Goal: Find specific page/section: Find specific page/section

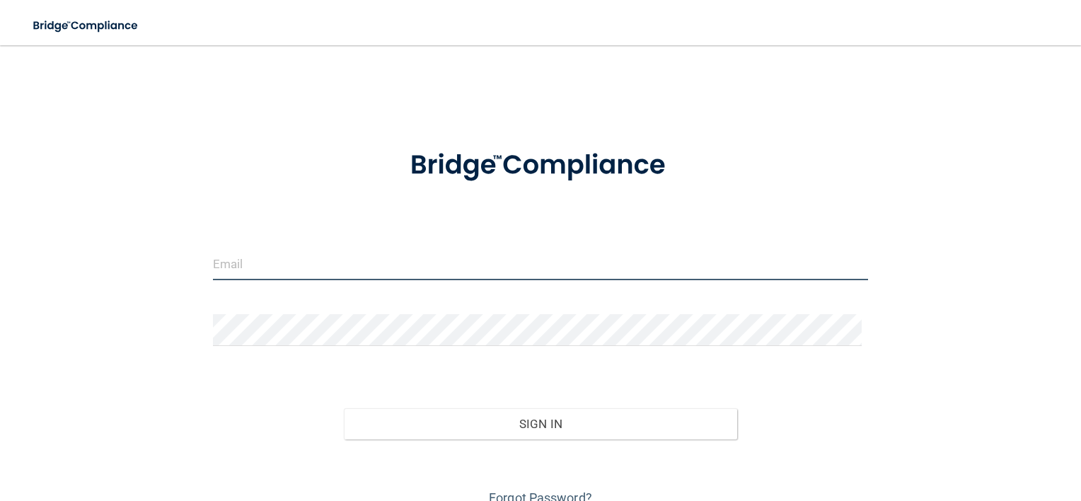
click at [288, 255] on input "email" at bounding box center [541, 264] width 656 height 32
type input "[EMAIL_ADDRESS][DOMAIN_NAME]"
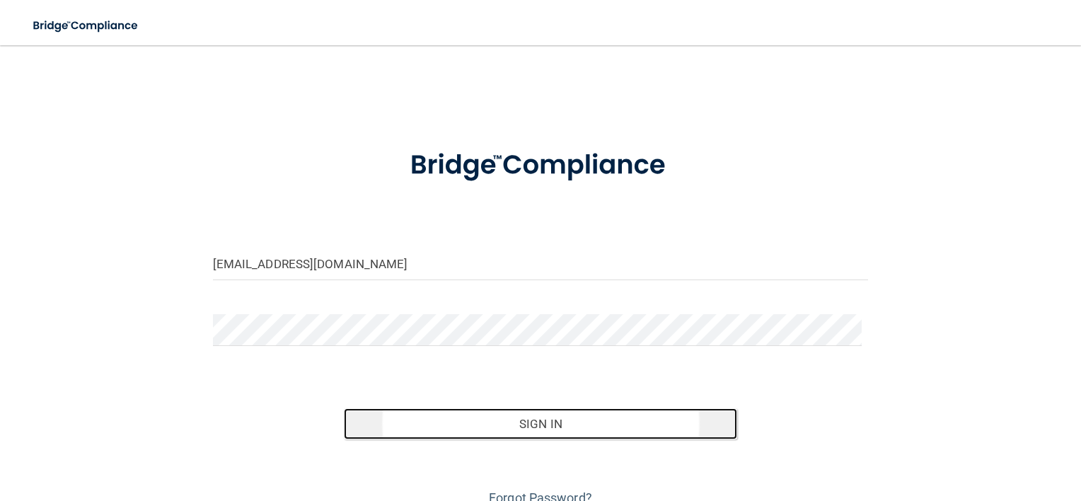
click at [374, 431] on button "Sign In" at bounding box center [540, 423] width 393 height 31
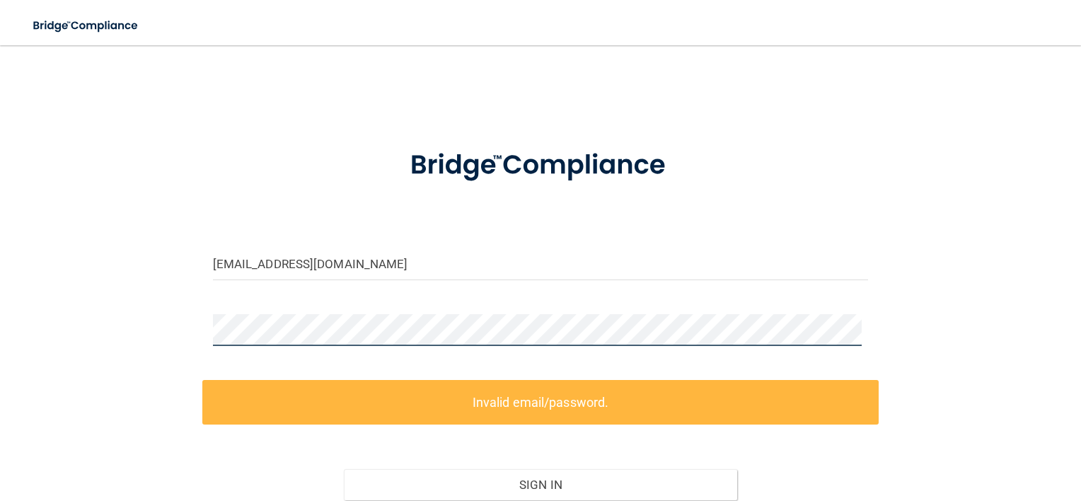
click at [166, 357] on div "[EMAIL_ADDRESS][DOMAIN_NAME] Invalid email/password. You don't have permission …" at bounding box center [540, 314] width 1024 height 511
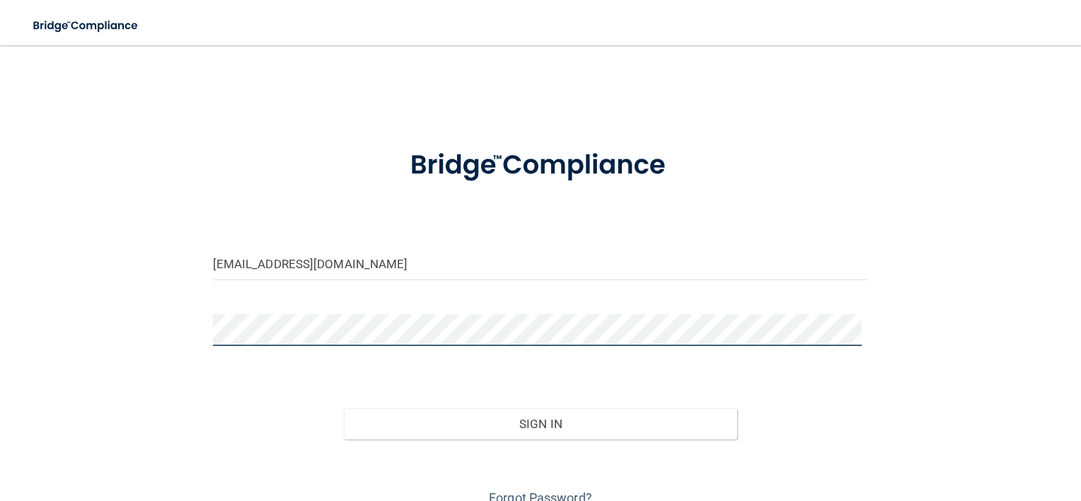
click at [344, 408] on button "Sign In" at bounding box center [540, 423] width 393 height 31
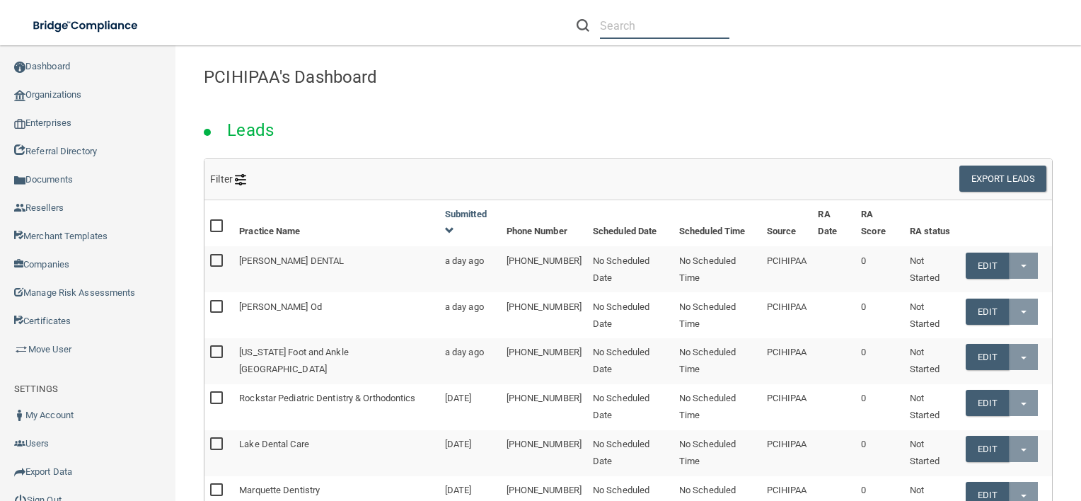
click at [637, 25] on input "text" at bounding box center [664, 26] width 129 height 26
paste input "Harborview Dental Associates"
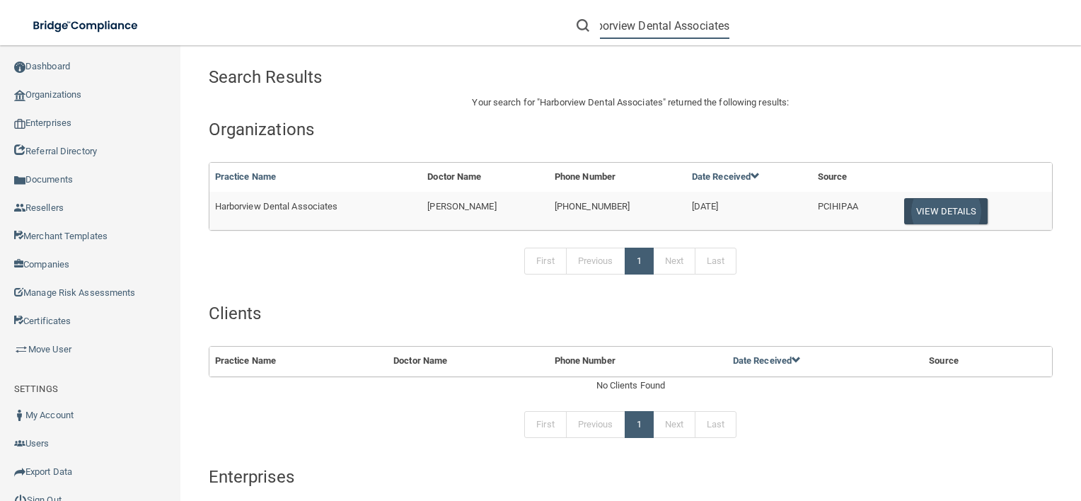
type input "Harborview Dental Associates"
click at [942, 214] on button "View Details" at bounding box center [945, 211] width 83 height 26
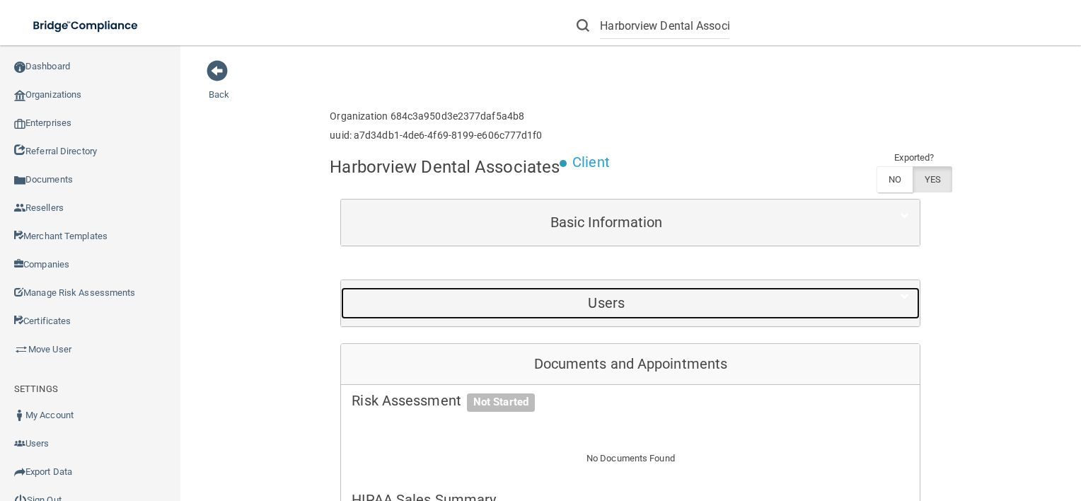
click at [598, 299] on h5 "Users" at bounding box center [606, 303] width 509 height 16
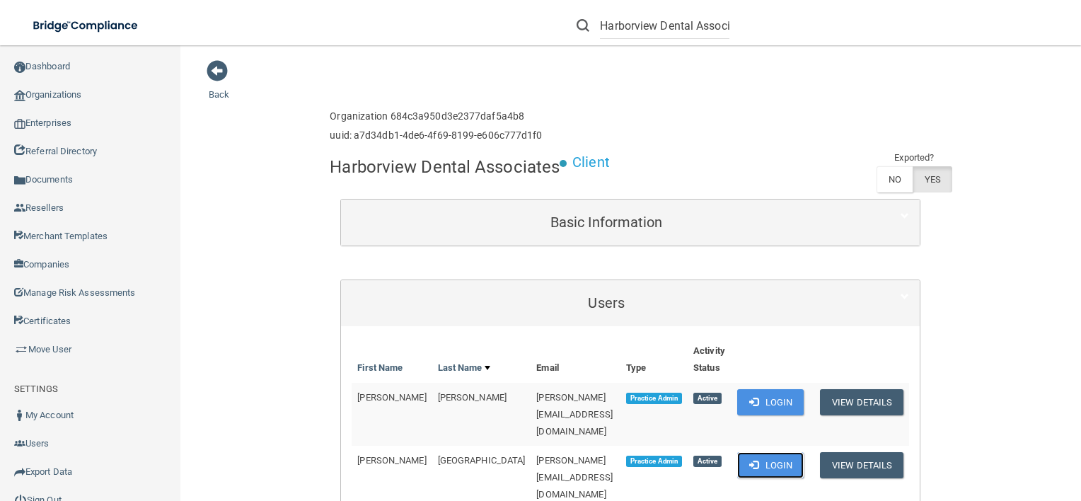
click at [770, 452] on button "Login" at bounding box center [770, 465] width 67 height 26
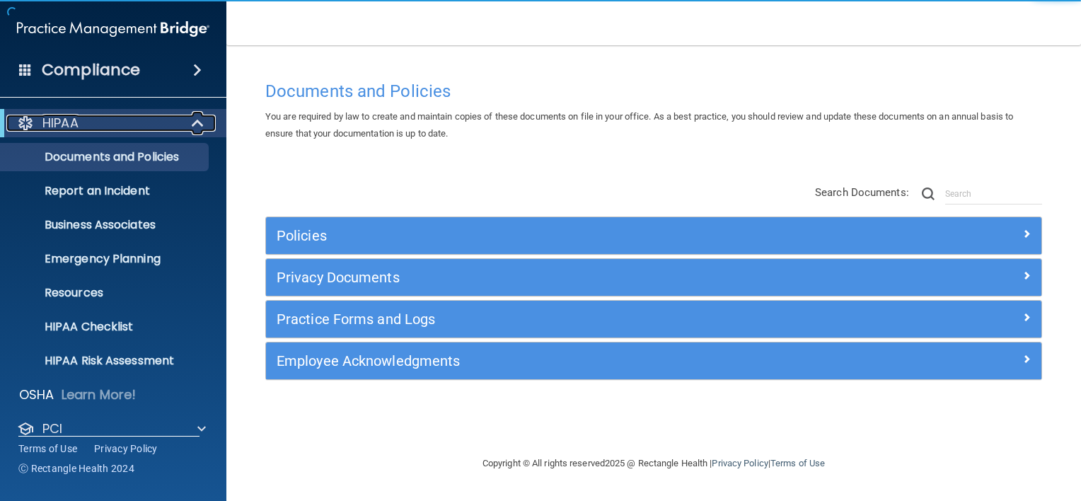
click at [190, 128] on div at bounding box center [198, 123] width 35 height 17
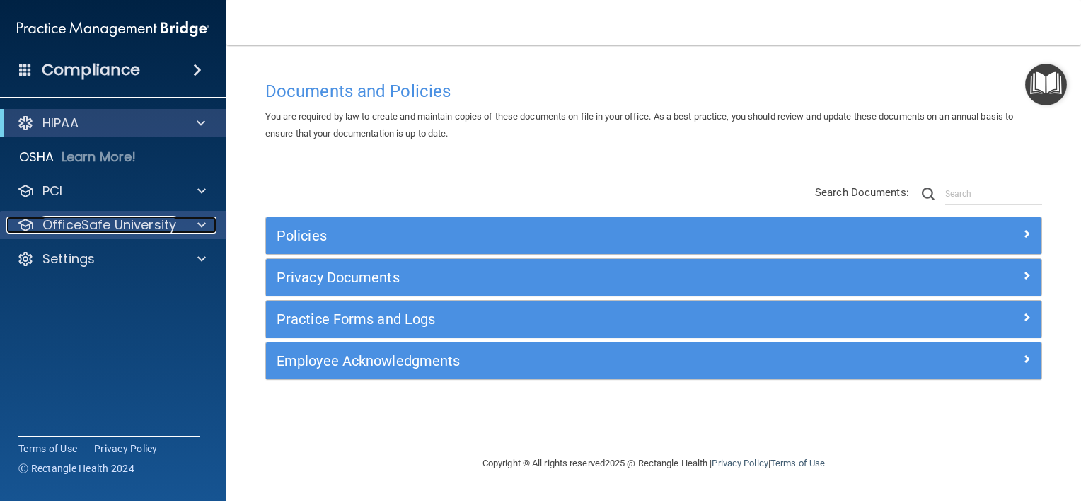
click at [198, 218] on span at bounding box center [201, 224] width 8 height 17
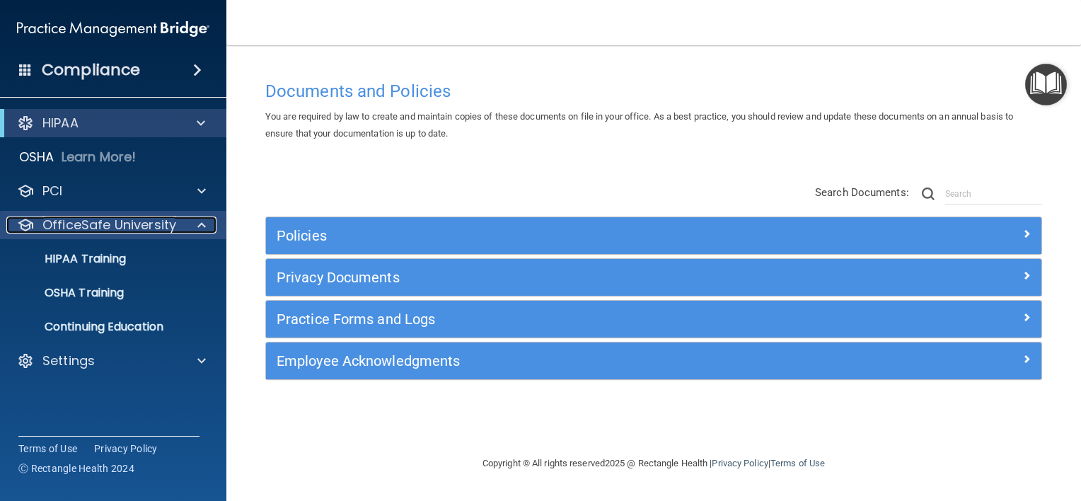
click at [185, 224] on div at bounding box center [199, 224] width 35 height 17
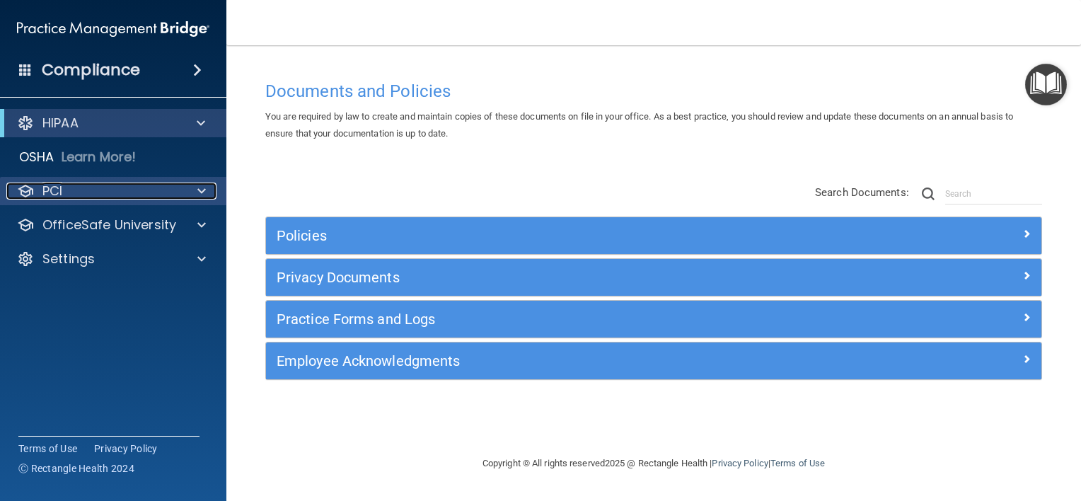
click at [189, 193] on div at bounding box center [199, 191] width 35 height 17
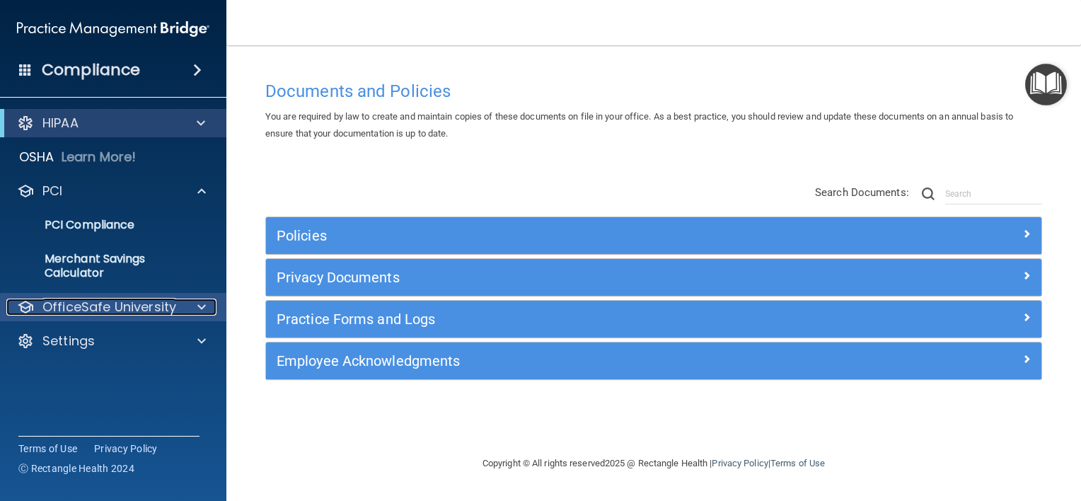
click at [154, 306] on p "OfficeSafe University" at bounding box center [109, 307] width 134 height 17
click at [195, 306] on div at bounding box center [199, 307] width 35 height 17
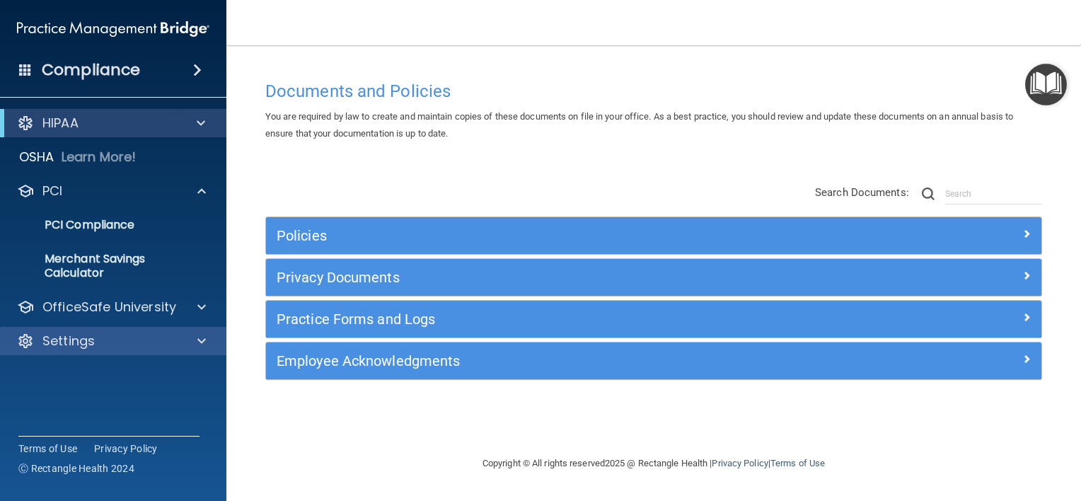
click at [149, 351] on div "Settings" at bounding box center [113, 341] width 227 height 28
click at [186, 337] on div at bounding box center [199, 340] width 35 height 17
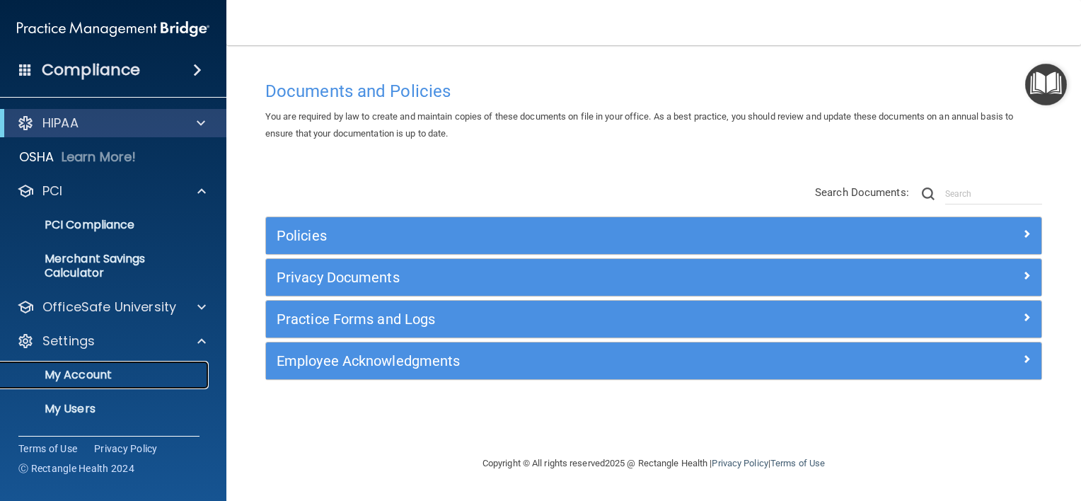
click at [125, 370] on p "My Account" at bounding box center [105, 375] width 193 height 14
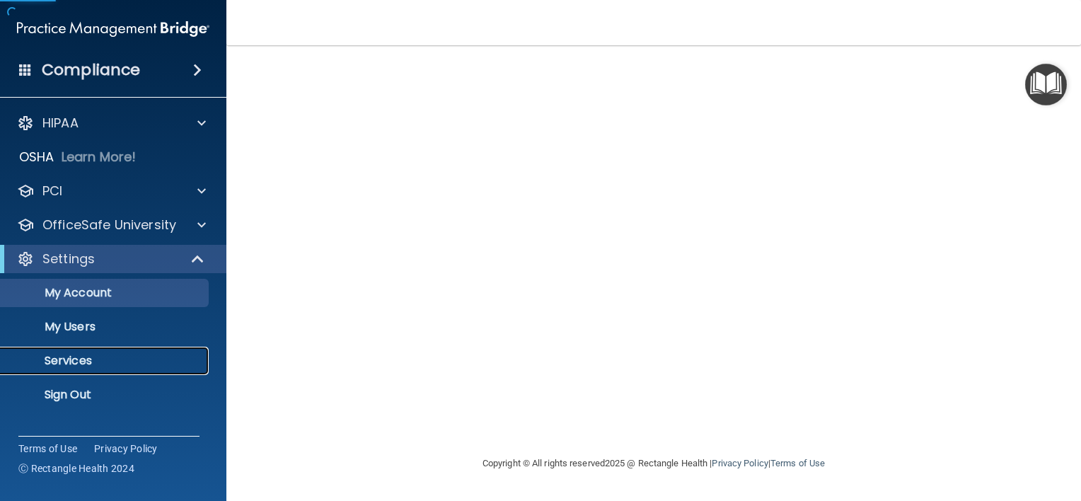
click at [161, 357] on p "Services" at bounding box center [105, 361] width 193 height 14
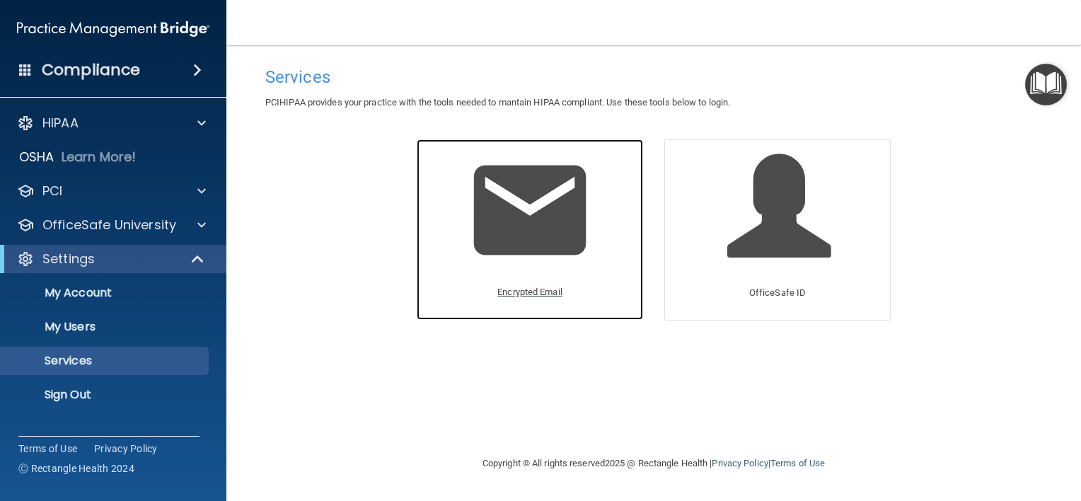
click at [488, 252] on img at bounding box center [530, 210] width 134 height 134
